Goal: Information Seeking & Learning: Learn about a topic

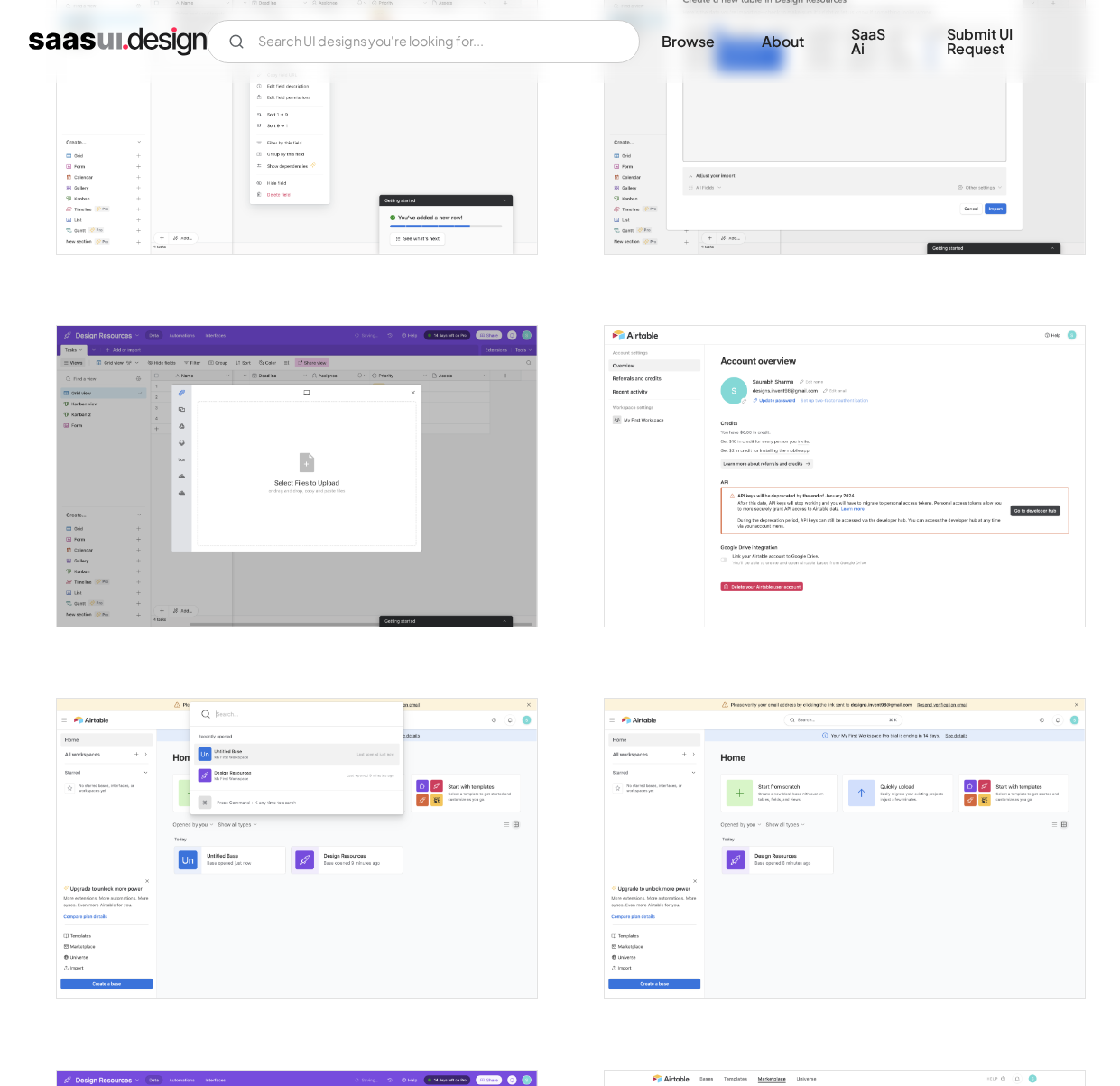
scroll to position [4773, 0]
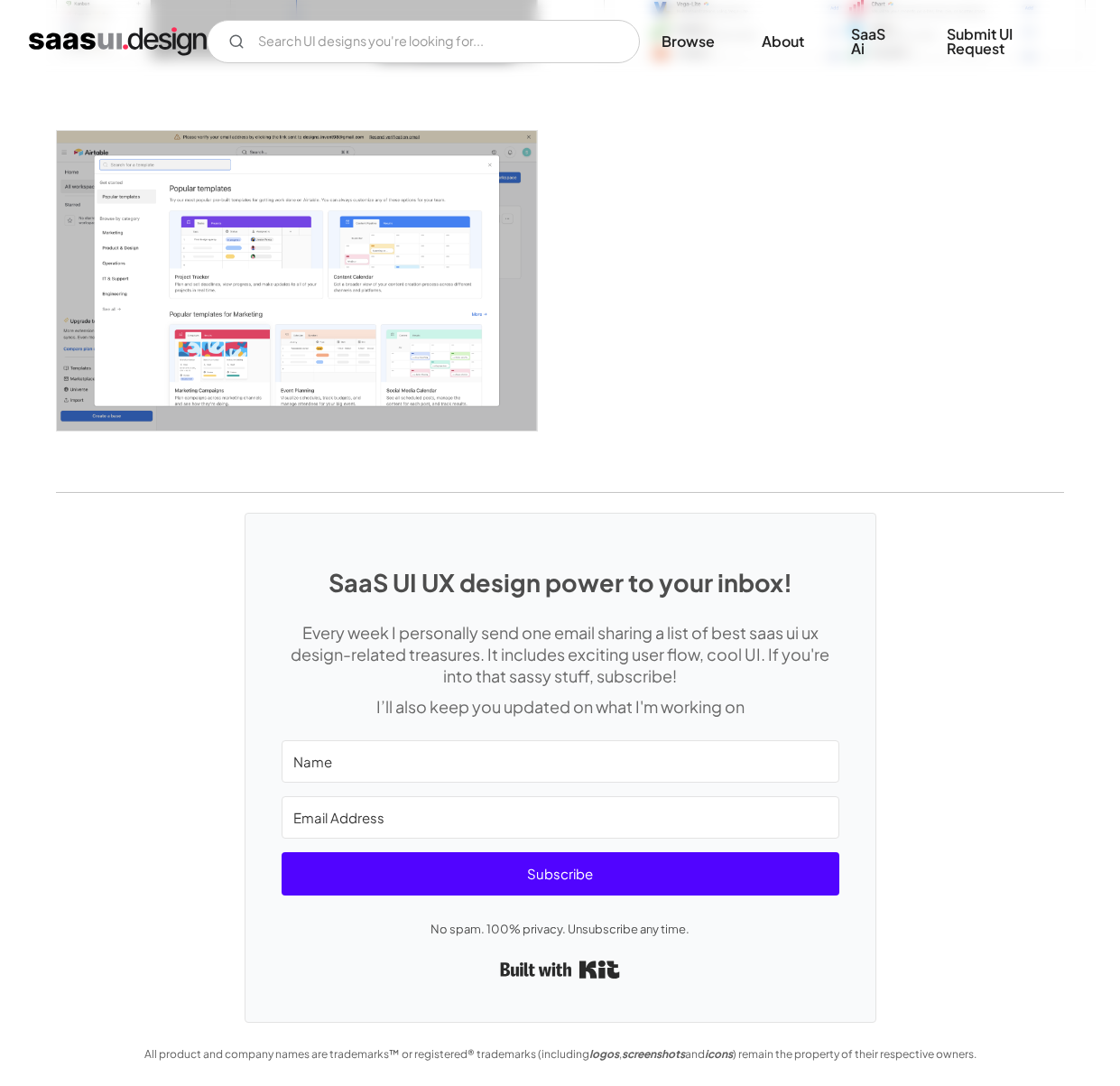
click at [18, 589] on div "SaaS UI UX design power to your inbox! Every week I personally send one email s…" at bounding box center [560, 757] width 1120 height 529
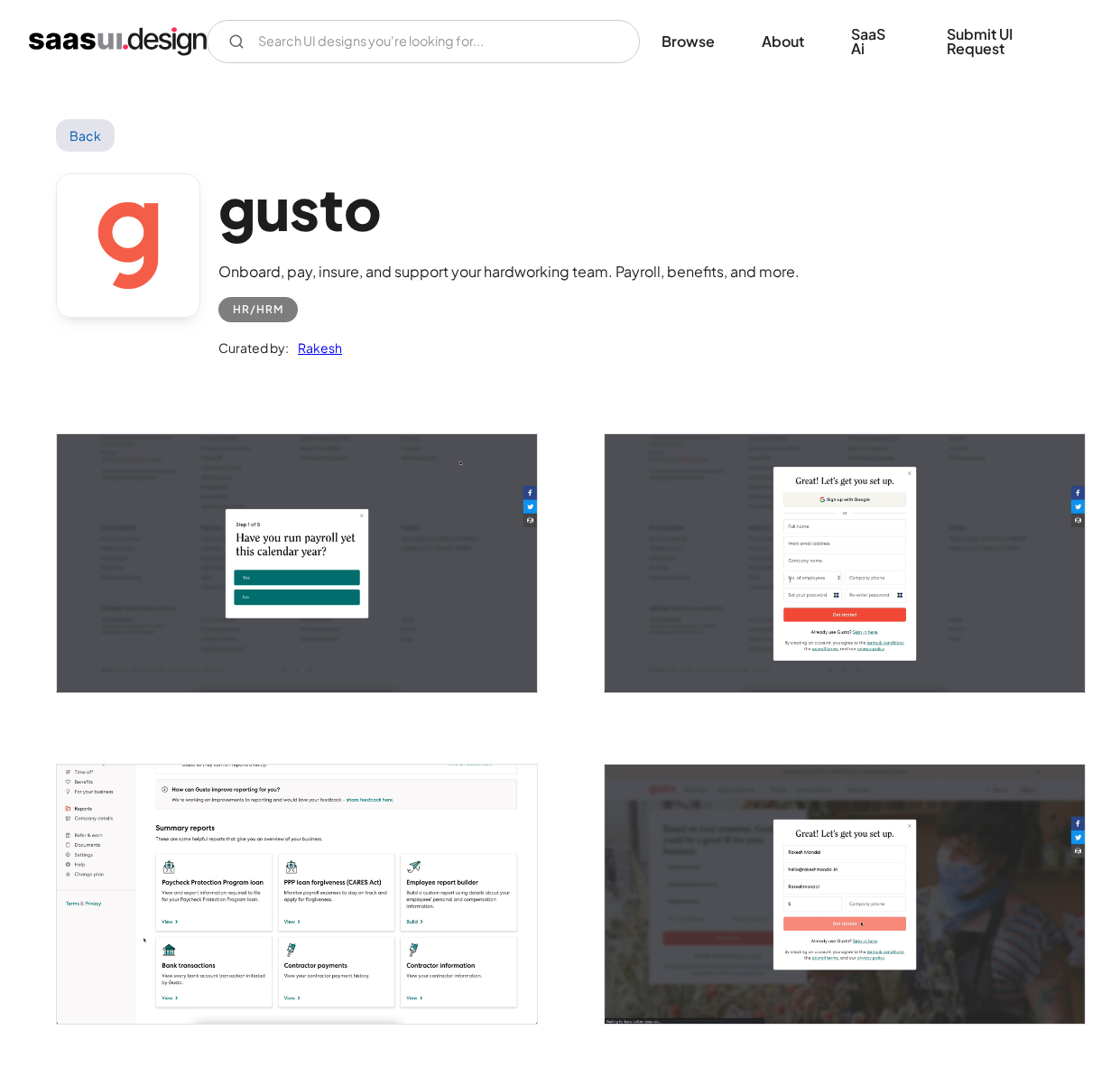
click at [317, 575] on img "open lightbox" at bounding box center [297, 563] width 481 height 258
click at [499, 299] on div "HR/HRM" at bounding box center [509, 302] width 581 height 40
